Goal: Task Accomplishment & Management: Use online tool/utility

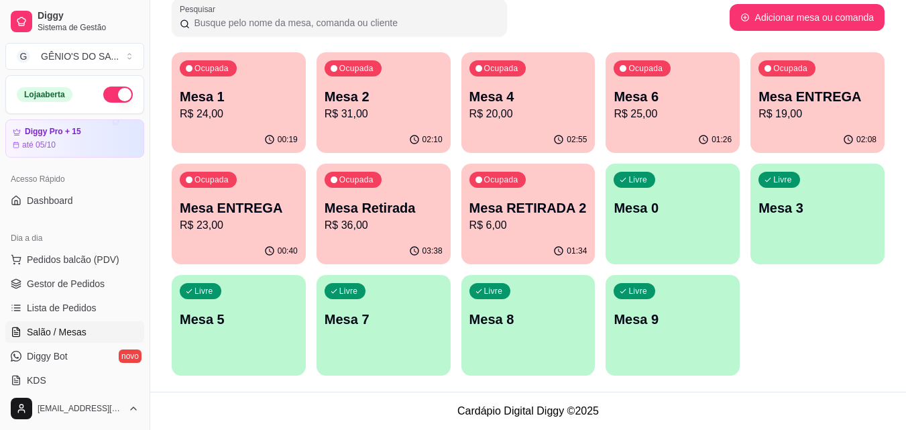
scroll to position [211, 0]
click at [504, 95] on p "Mesa 4" at bounding box center [528, 96] width 118 height 19
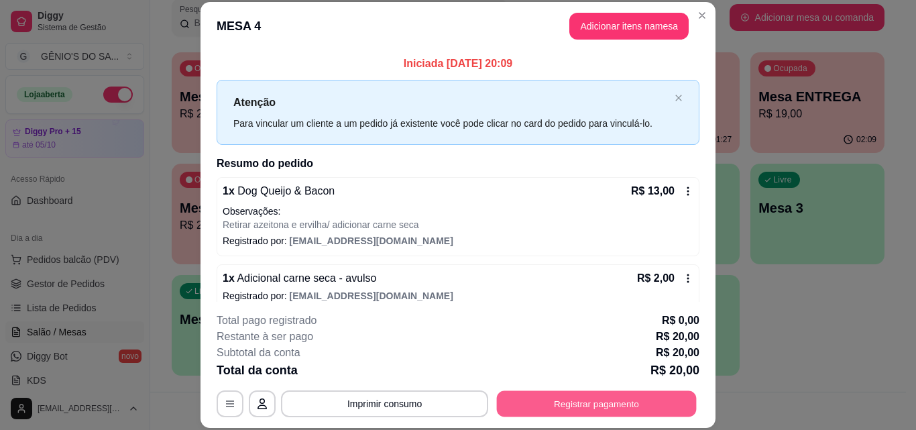
click at [562, 404] on button "Registrar pagamento" at bounding box center [597, 403] width 200 height 26
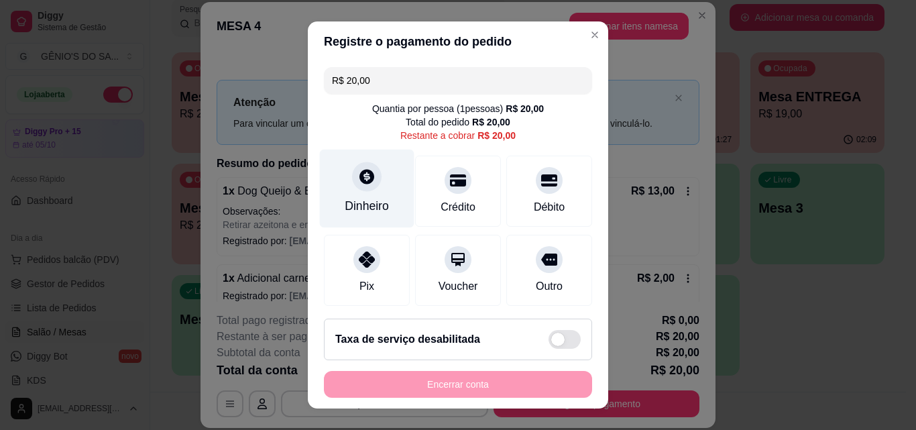
click at [351, 209] on div "Dinheiro" at bounding box center [367, 205] width 44 height 17
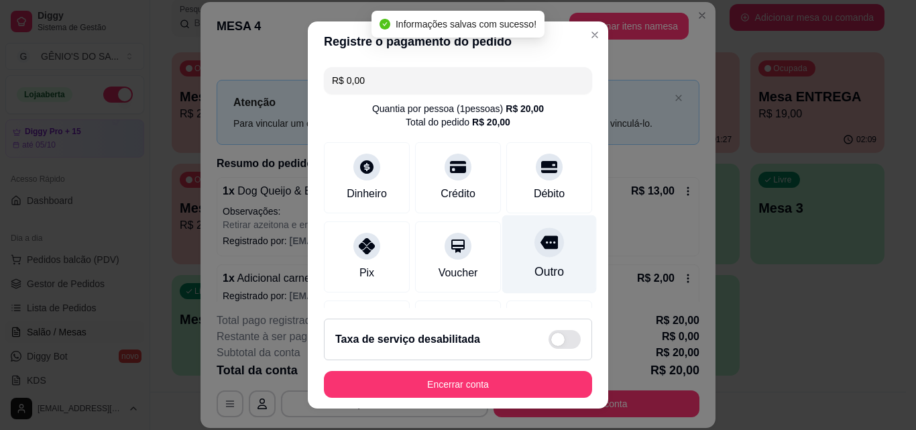
type input "R$ 0,00"
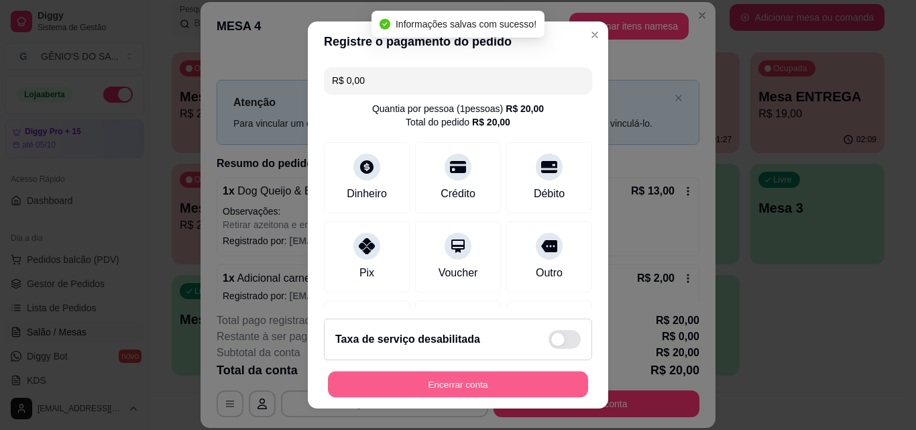
click at [501, 371] on div "Encerrar conta" at bounding box center [458, 384] width 268 height 27
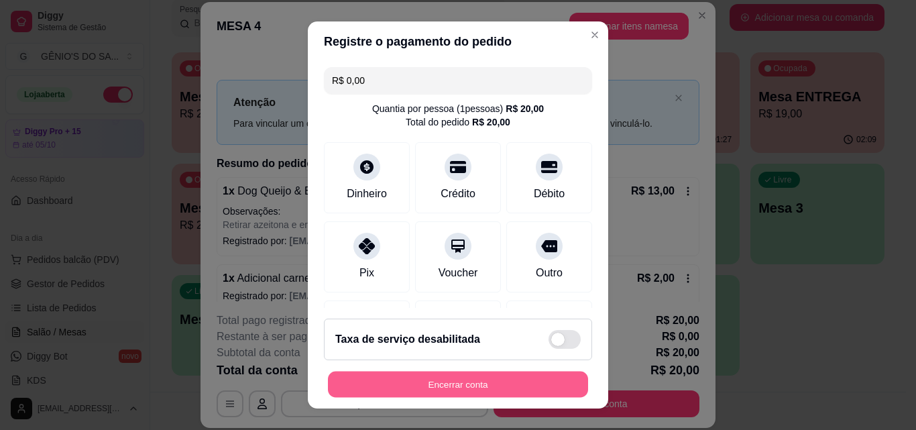
click at [455, 383] on button "Encerrar conta" at bounding box center [458, 384] width 260 height 26
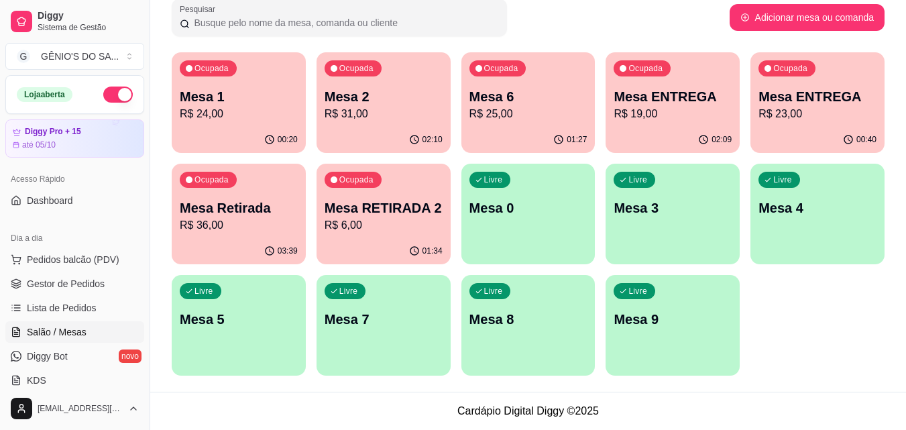
click at [412, 219] on p "R$ 6,00" at bounding box center [383, 225] width 118 height 16
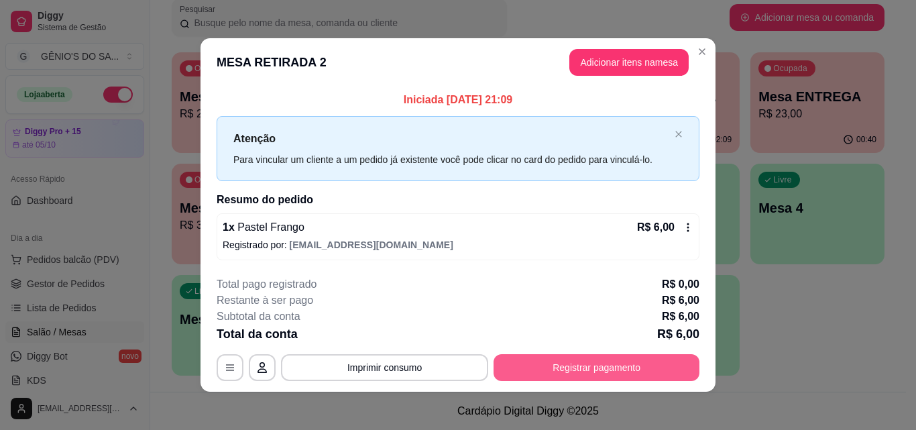
click at [612, 366] on button "Registrar pagamento" at bounding box center [596, 367] width 206 height 27
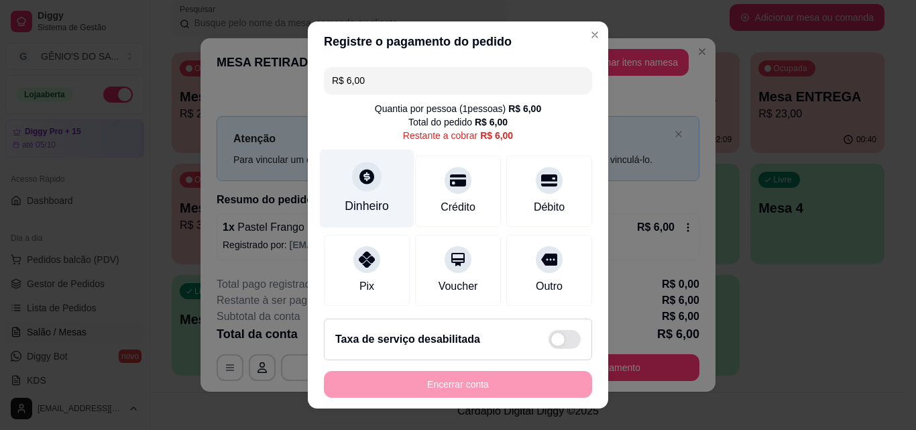
click at [368, 194] on div "Dinheiro" at bounding box center [367, 189] width 95 height 78
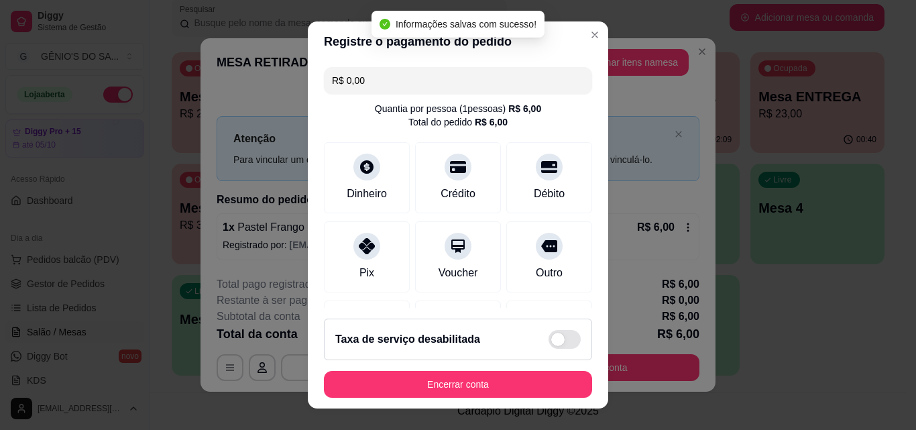
type input "R$ 0,00"
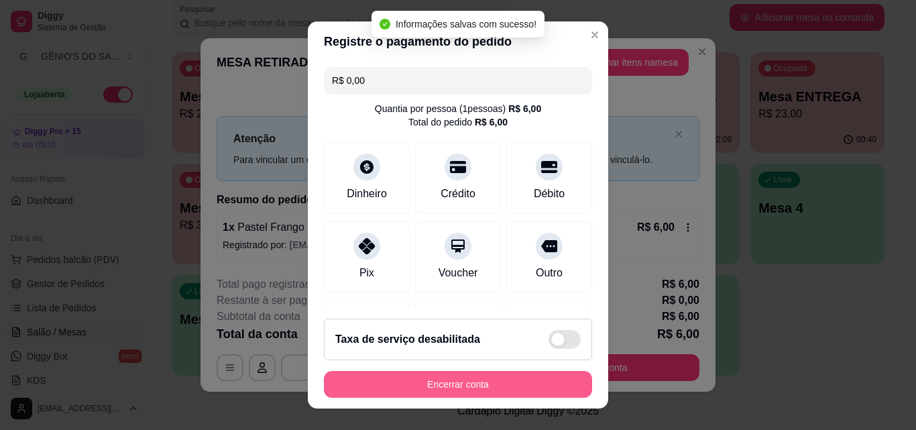
click at [473, 379] on button "Encerrar conta" at bounding box center [458, 384] width 268 height 27
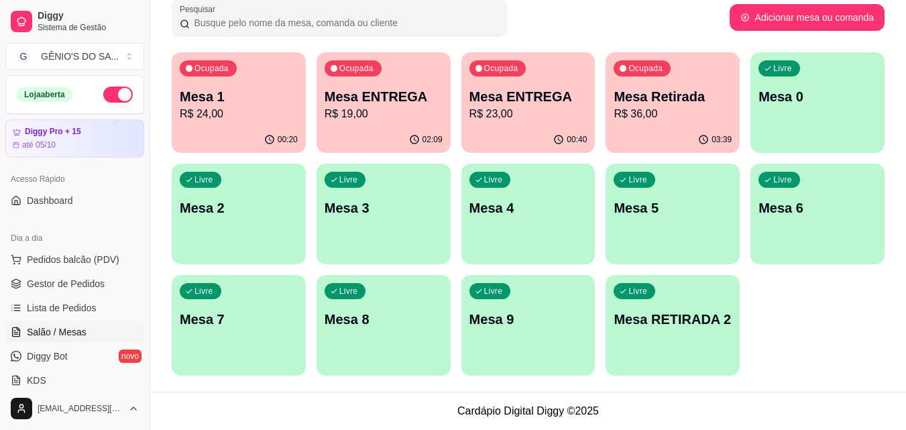
click at [652, 105] on div "Mesa Retirada R$ 36,00" at bounding box center [672, 104] width 118 height 35
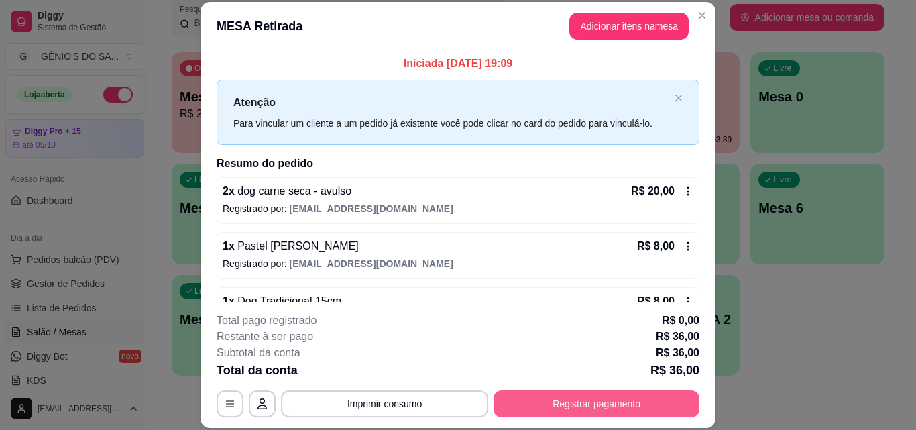
click at [580, 404] on button "Registrar pagamento" at bounding box center [596, 403] width 206 height 27
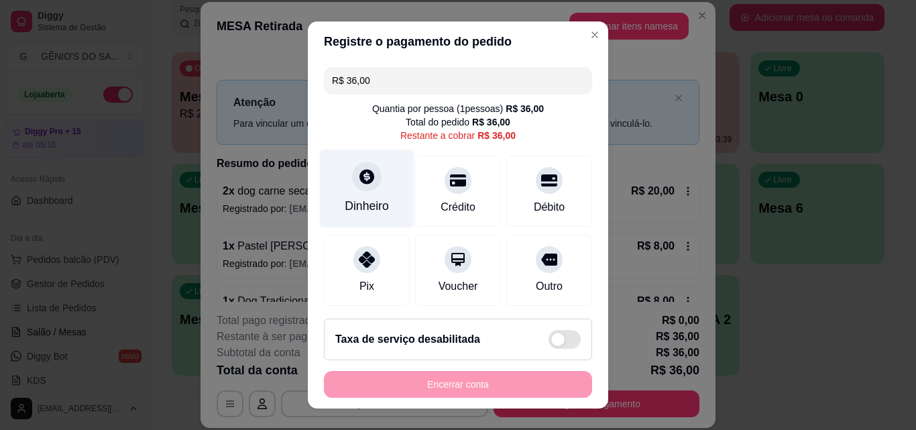
click at [350, 202] on div "Dinheiro" at bounding box center [367, 205] width 44 height 17
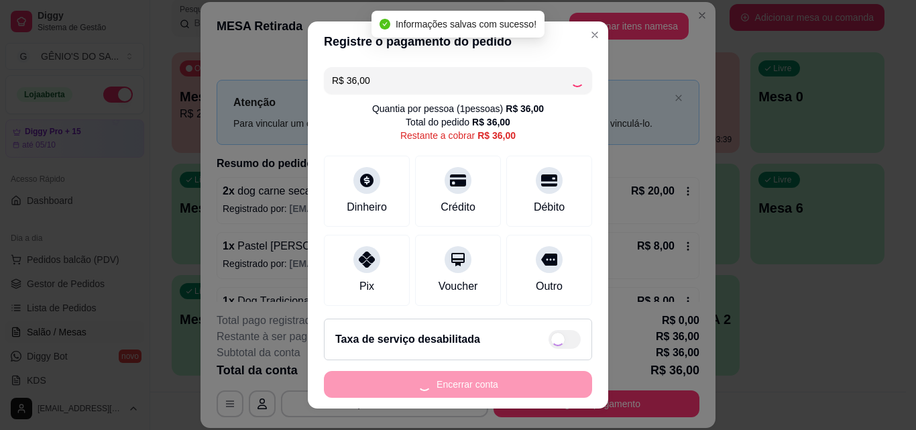
type input "R$ 0,00"
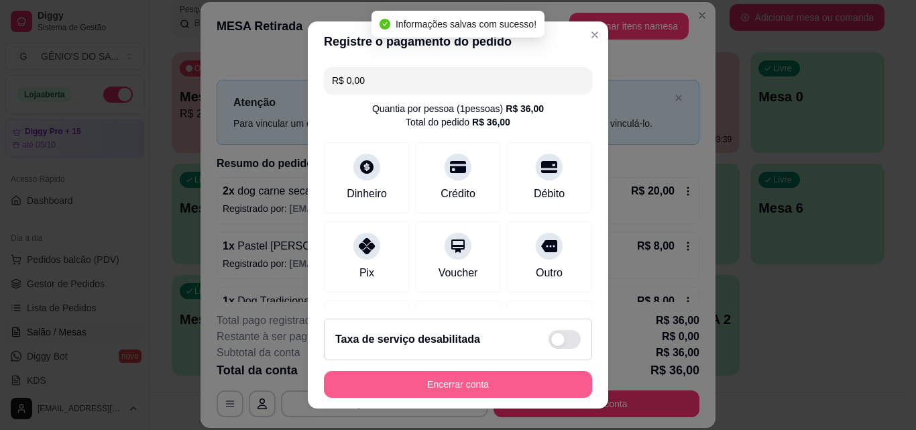
click at [474, 381] on button "Encerrar conta" at bounding box center [458, 384] width 268 height 27
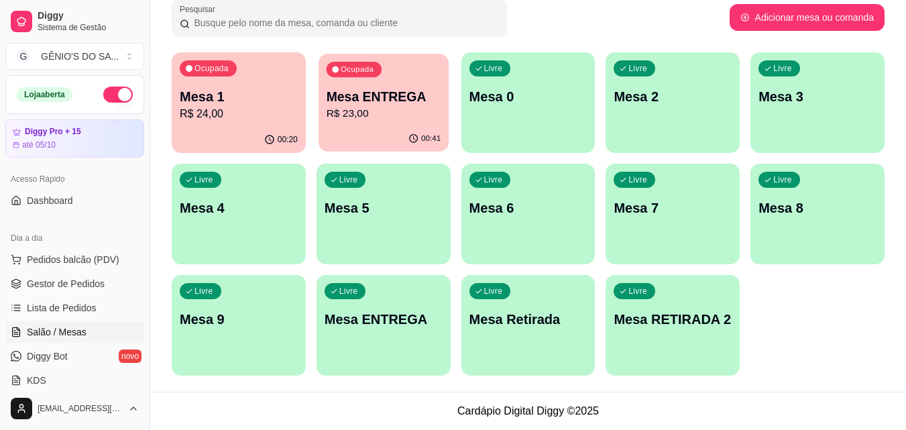
click at [406, 115] on p "R$ 23,00" at bounding box center [383, 113] width 115 height 15
click at [528, 335] on div "Livre Mesa Retirada" at bounding box center [528, 317] width 134 height 84
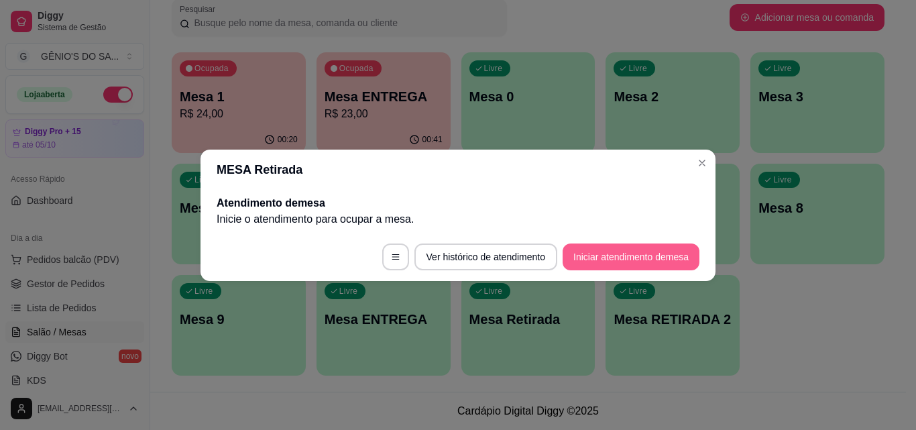
click at [611, 254] on button "Iniciar atendimento de mesa" at bounding box center [630, 256] width 137 height 27
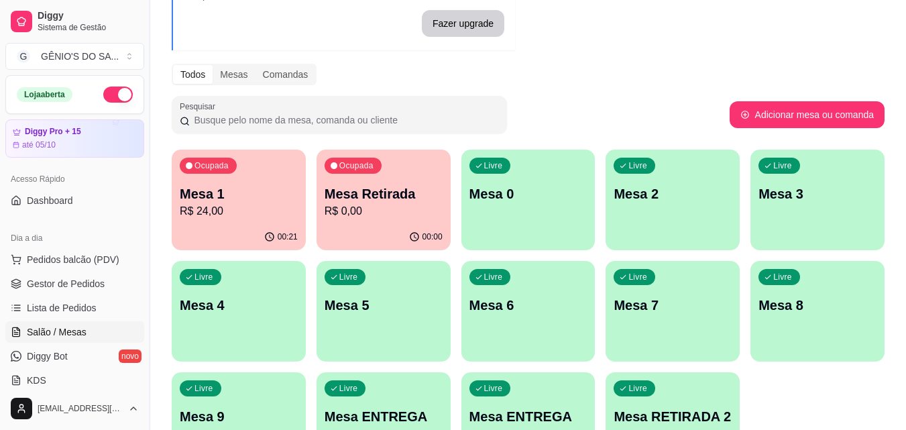
scroll to position [143, 0]
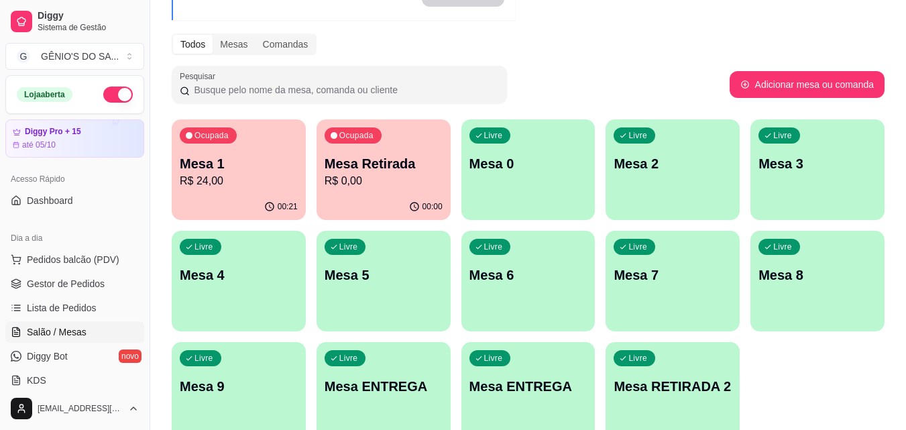
click at [636, 40] on div "Todos Mesas Comandas" at bounding box center [528, 44] width 713 height 21
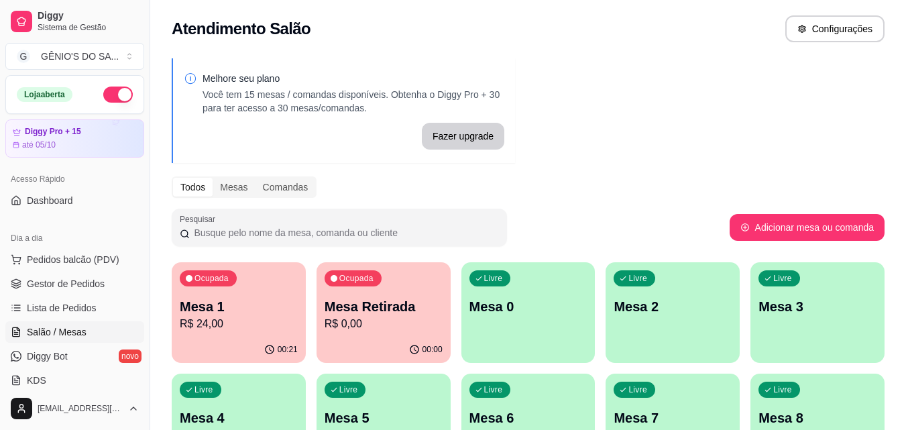
scroll to position [0, 0]
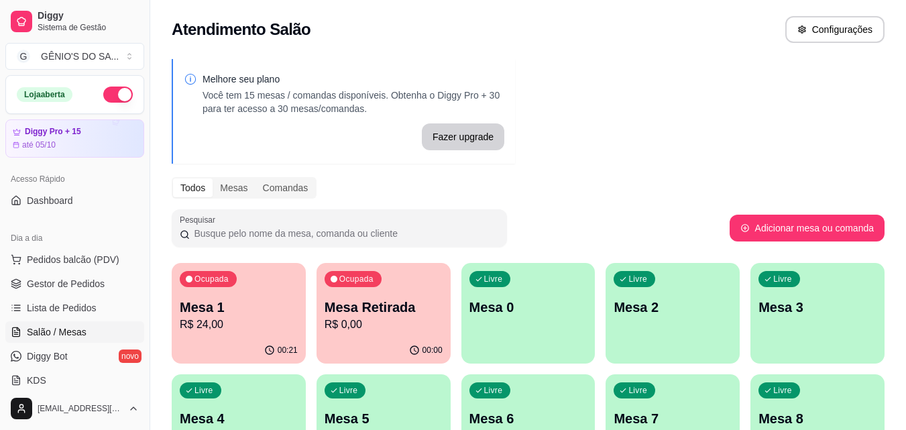
click at [538, 87] on div "Melhore seu plano Você tem 15 mesas / comandas disponíveis. Obtenha o Diggy Pro…" at bounding box center [528, 326] width 756 height 551
